Goal: Task Accomplishment & Management: Use online tool/utility

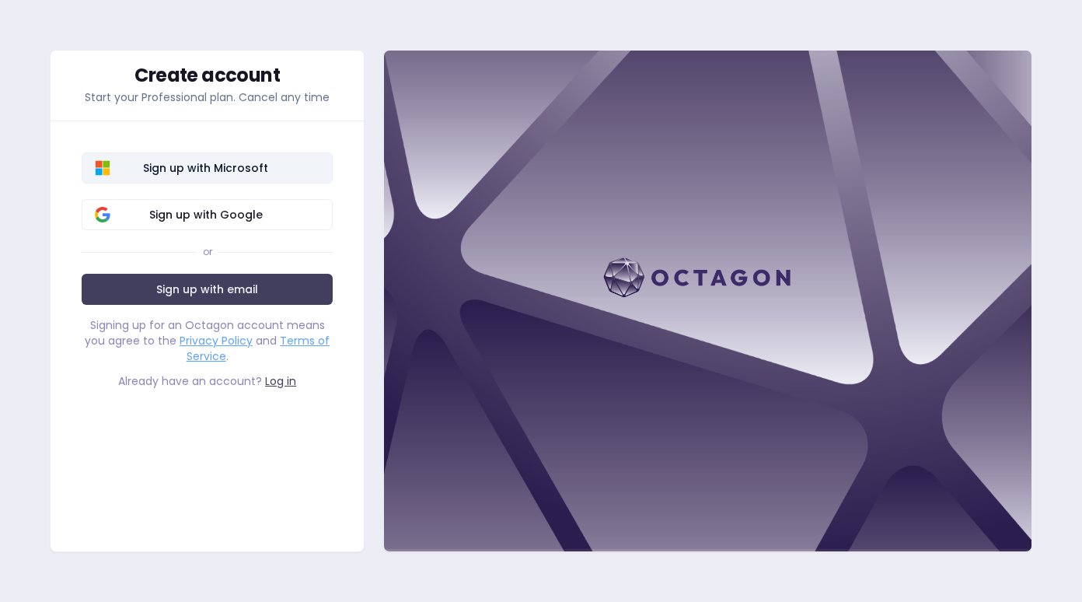
click at [259, 171] on span "Sign up with Microsoft" at bounding box center [206, 168] width 228 height 16
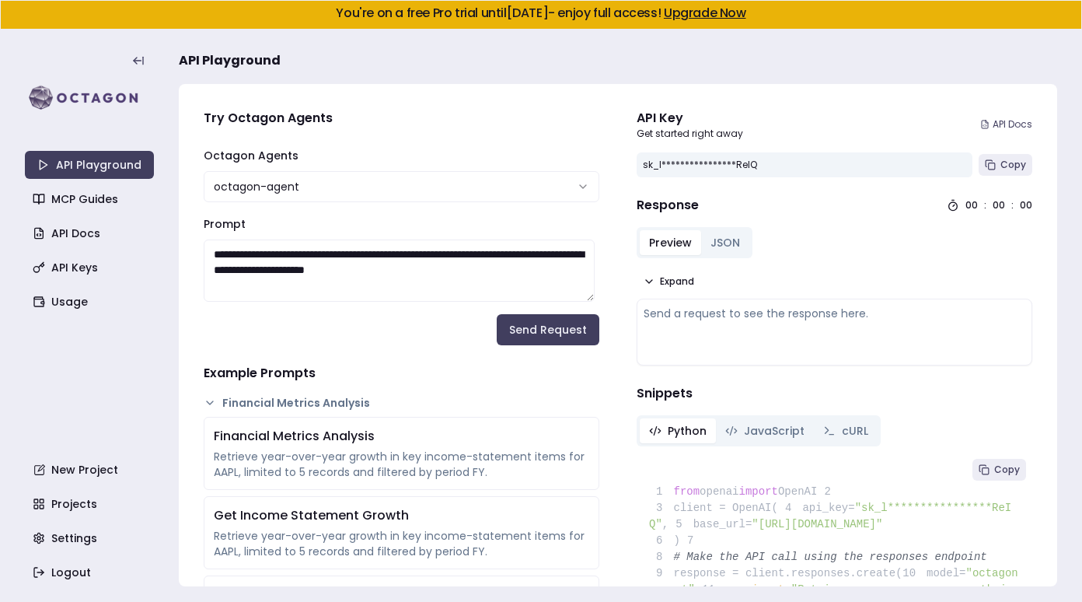
click at [980, 124] on icon at bounding box center [984, 124] width 9 height 9
click at [1000, 166] on span "Copy" at bounding box center [1013, 165] width 26 height 12
click at [295, 326] on form "**********" at bounding box center [402, 245] width 396 height 199
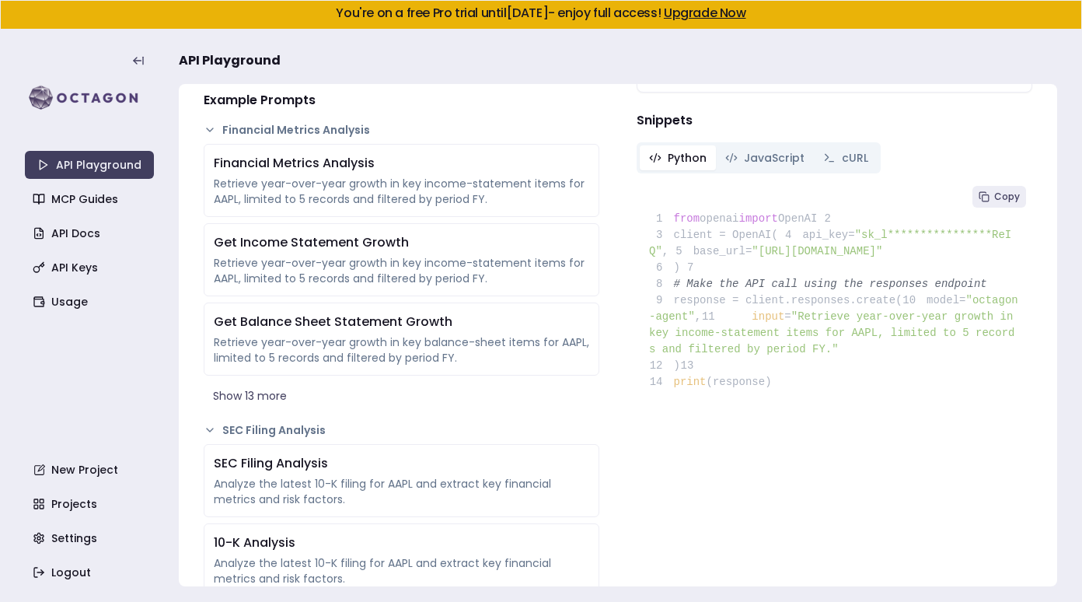
scroll to position [311, 0]
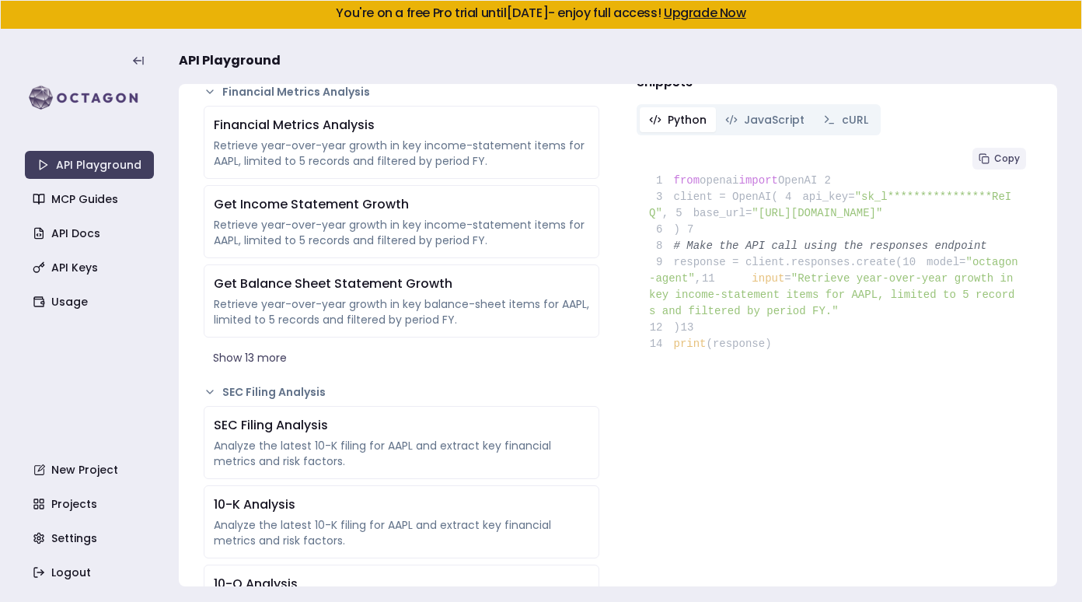
click at [978, 162] on icon at bounding box center [983, 158] width 11 height 11
click at [291, 363] on button "Show 13 more" at bounding box center [402, 358] width 396 height 28
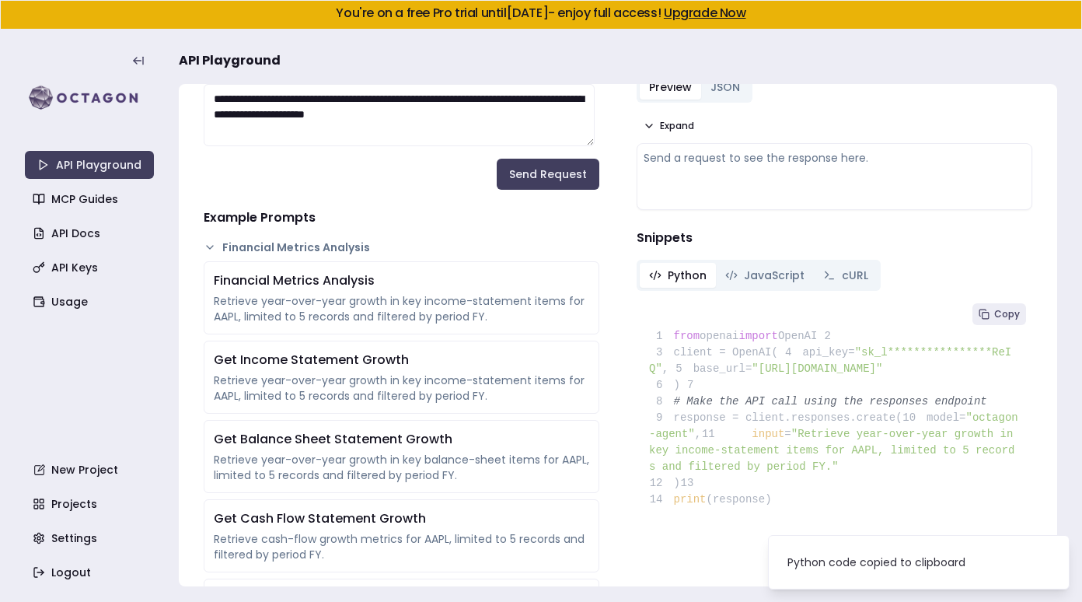
scroll to position [0, 0]
